Goal: Information Seeking & Learning: Learn about a topic

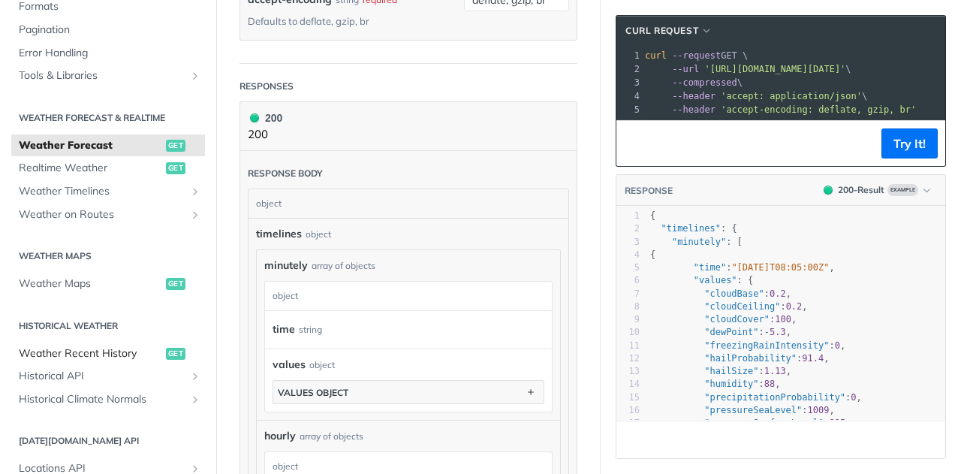
scroll to position [832, 0]
click at [189, 219] on icon "Show subpages for Weather on Routes" at bounding box center [195, 215] width 12 height 12
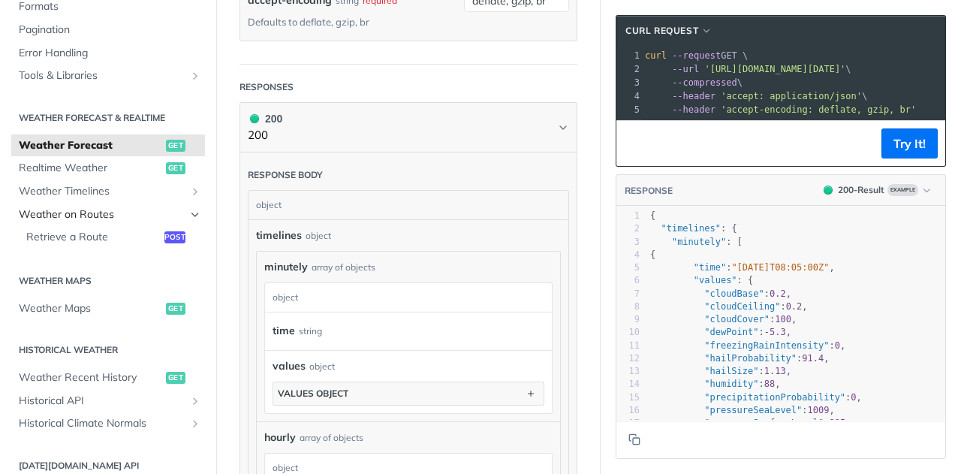
click at [189, 219] on icon "Hide subpages for Weather on Routes" at bounding box center [195, 215] width 12 height 12
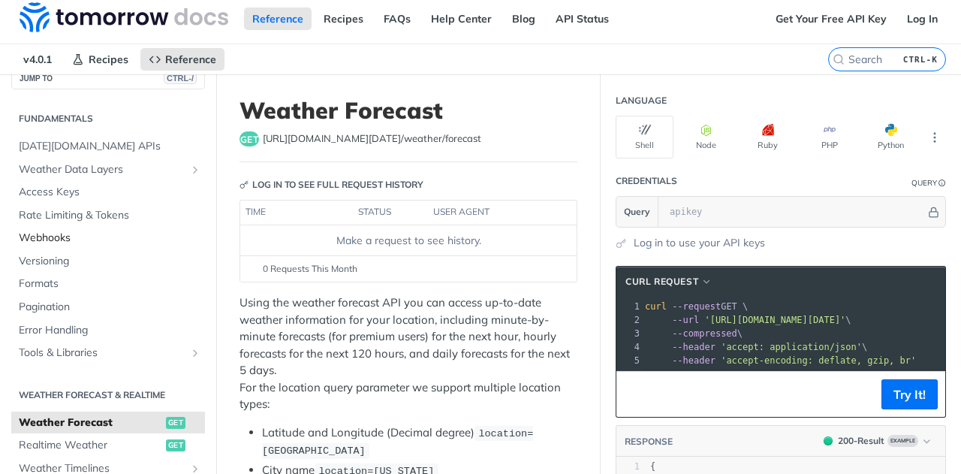
scroll to position [0, 0]
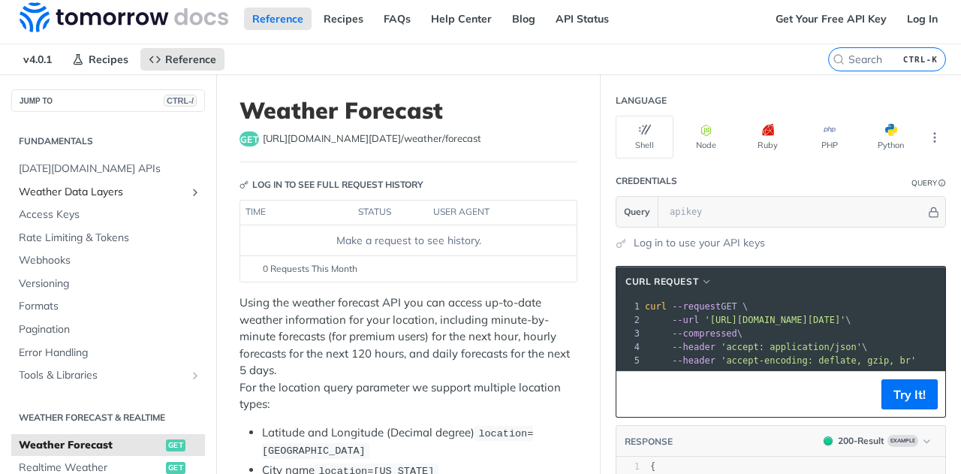
click at [168, 190] on span "Weather Data Layers" at bounding box center [102, 192] width 167 height 15
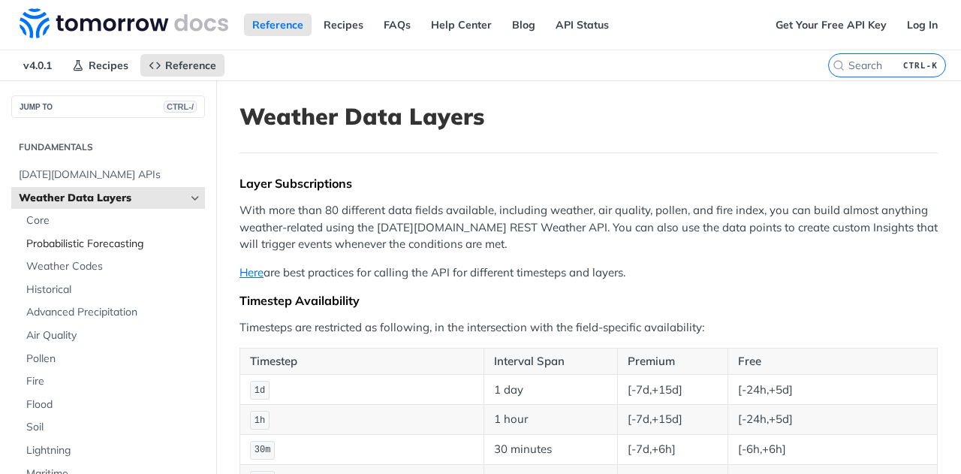
click at [44, 243] on span "Probabilistic Forecasting" at bounding box center [113, 243] width 175 height 15
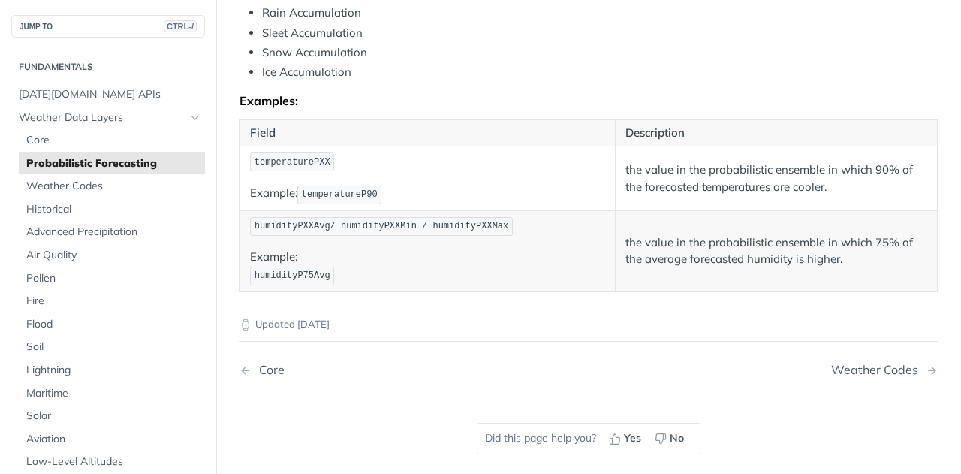
scroll to position [751, 0]
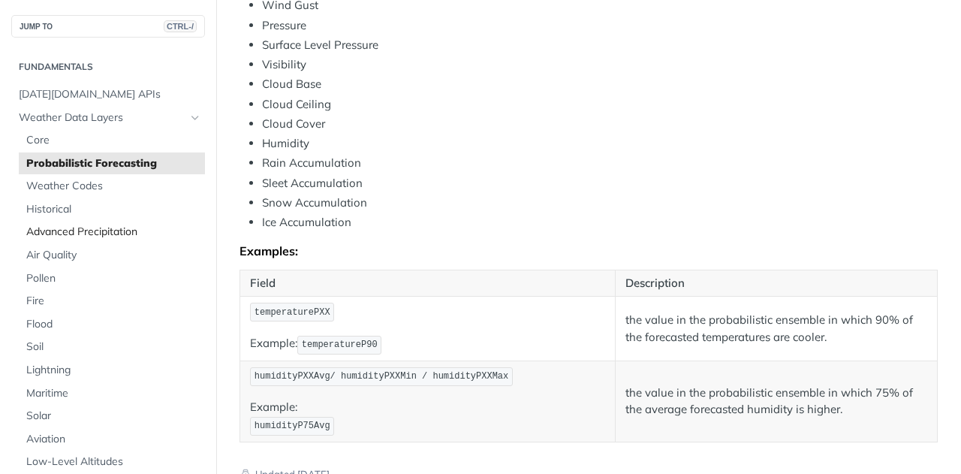
click at [39, 233] on span "Advanced Precipitation" at bounding box center [113, 231] width 175 height 15
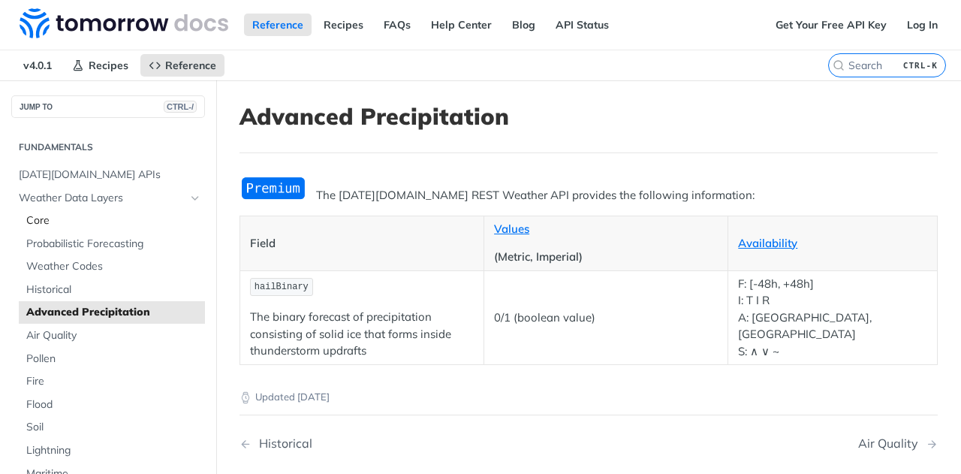
click at [36, 218] on span "Core" at bounding box center [113, 220] width 175 height 15
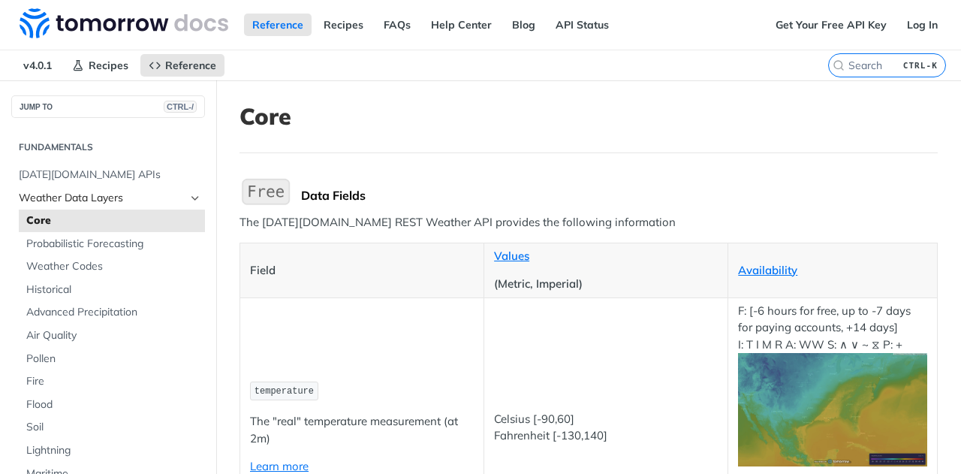
drag, startPoint x: 24, startPoint y: 197, endPoint x: 107, endPoint y: 205, distance: 83.0
click at [24, 197] on span "Weather Data Layers" at bounding box center [102, 198] width 167 height 15
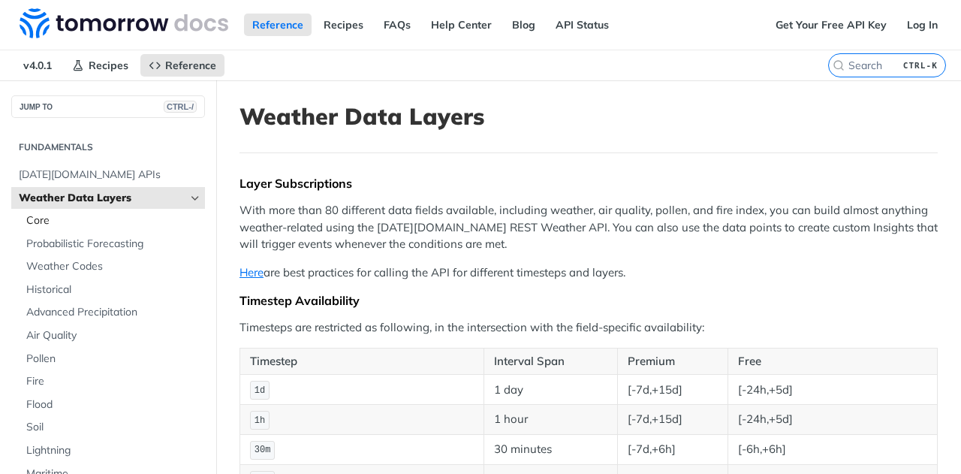
click at [36, 222] on span "Core" at bounding box center [113, 220] width 175 height 15
